Goal: Check status: Check status

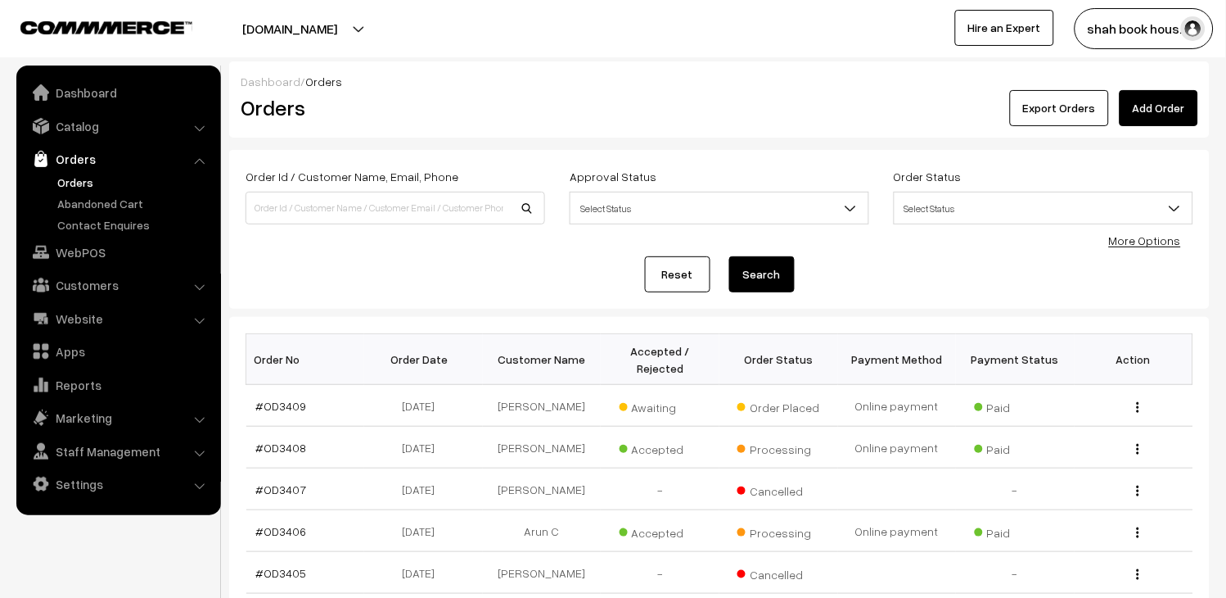
click at [72, 182] on link "Orders" at bounding box center [134, 182] width 162 height 17
click at [282, 403] on link "#OD3409" at bounding box center [281, 406] width 51 height 14
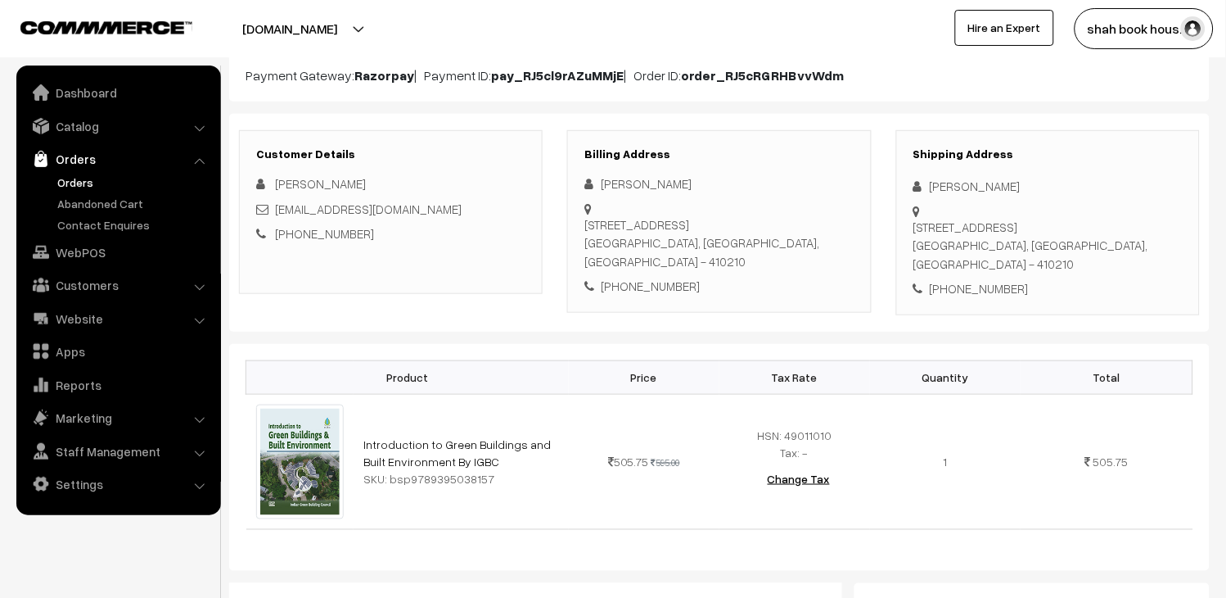
scroll to position [182, 0]
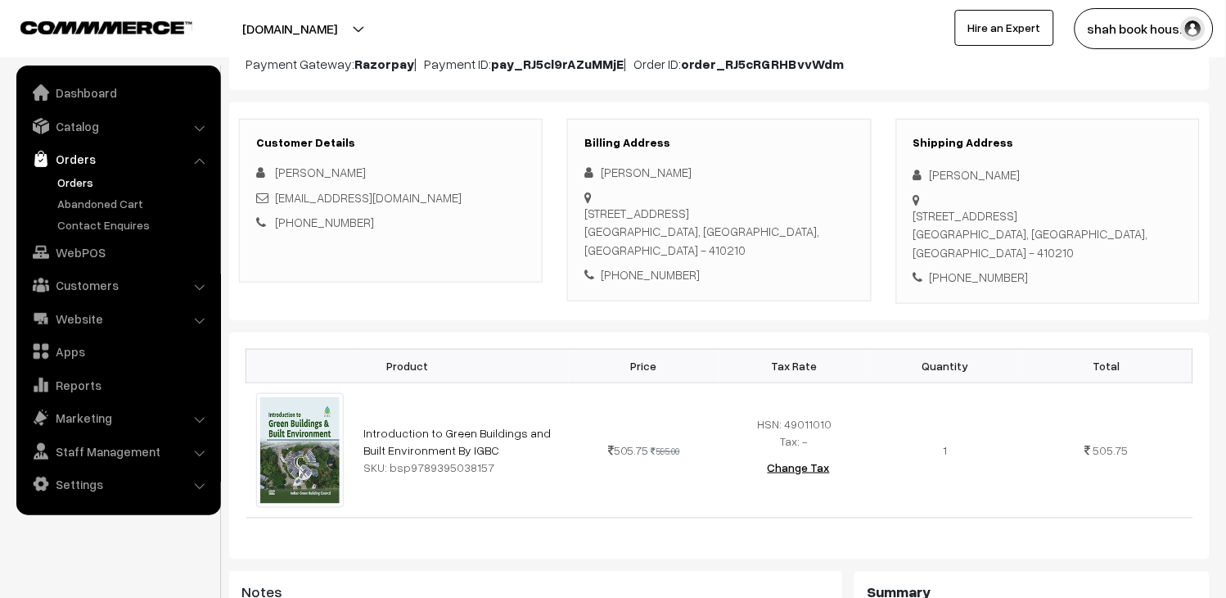
click at [90, 181] on link "Orders" at bounding box center [134, 182] width 162 height 17
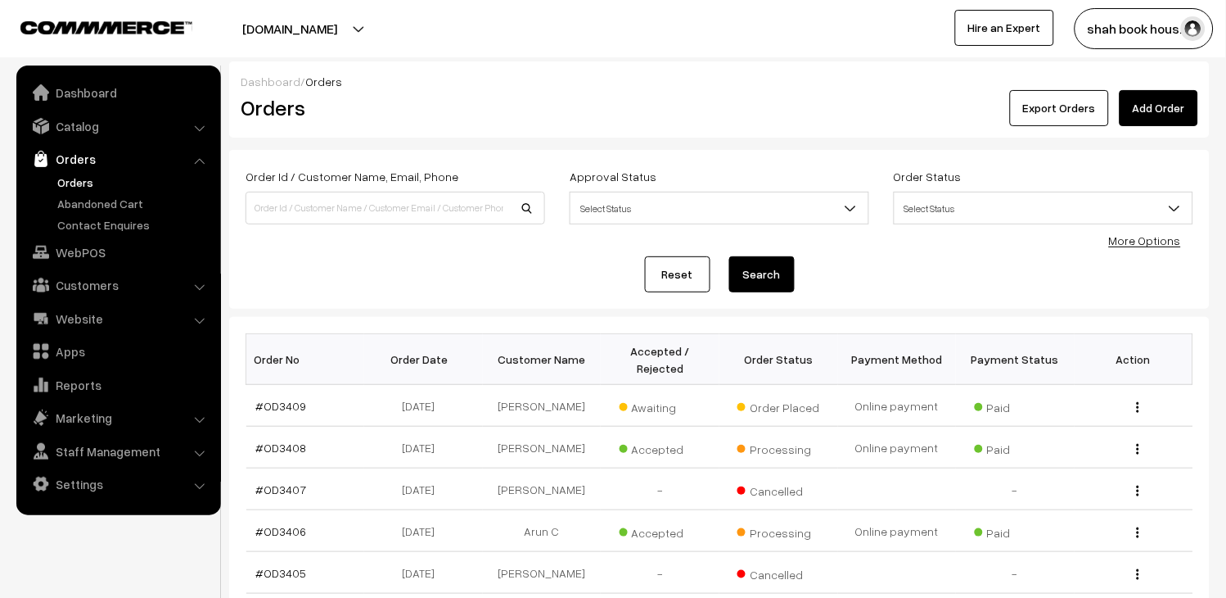
click at [84, 184] on link "Orders" at bounding box center [134, 182] width 162 height 17
